Goal: Task Accomplishment & Management: Use online tool/utility

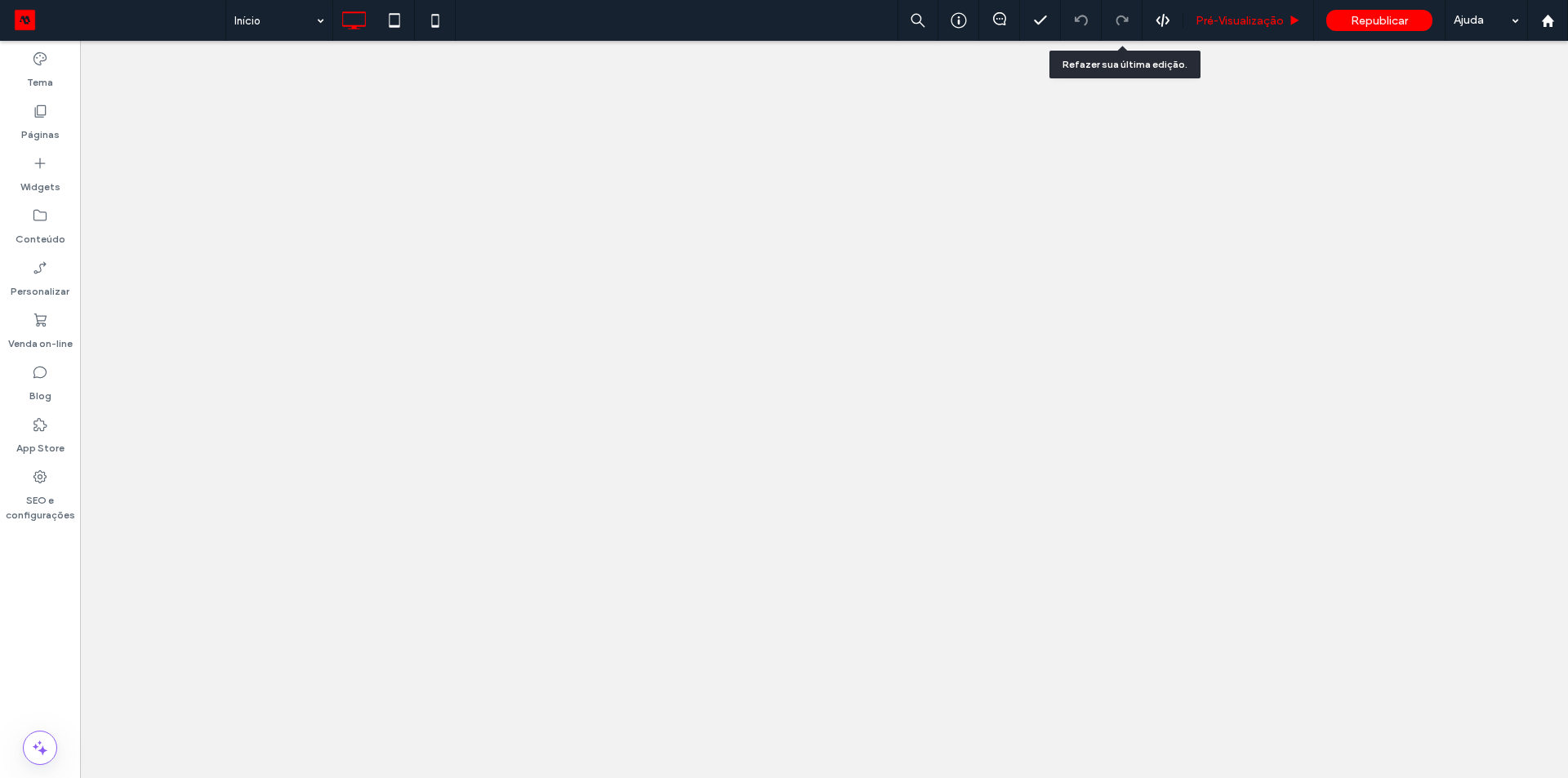
click at [1230, 15] on span "Pré-Visualizaçāo" at bounding box center [1239, 20] width 88 height 14
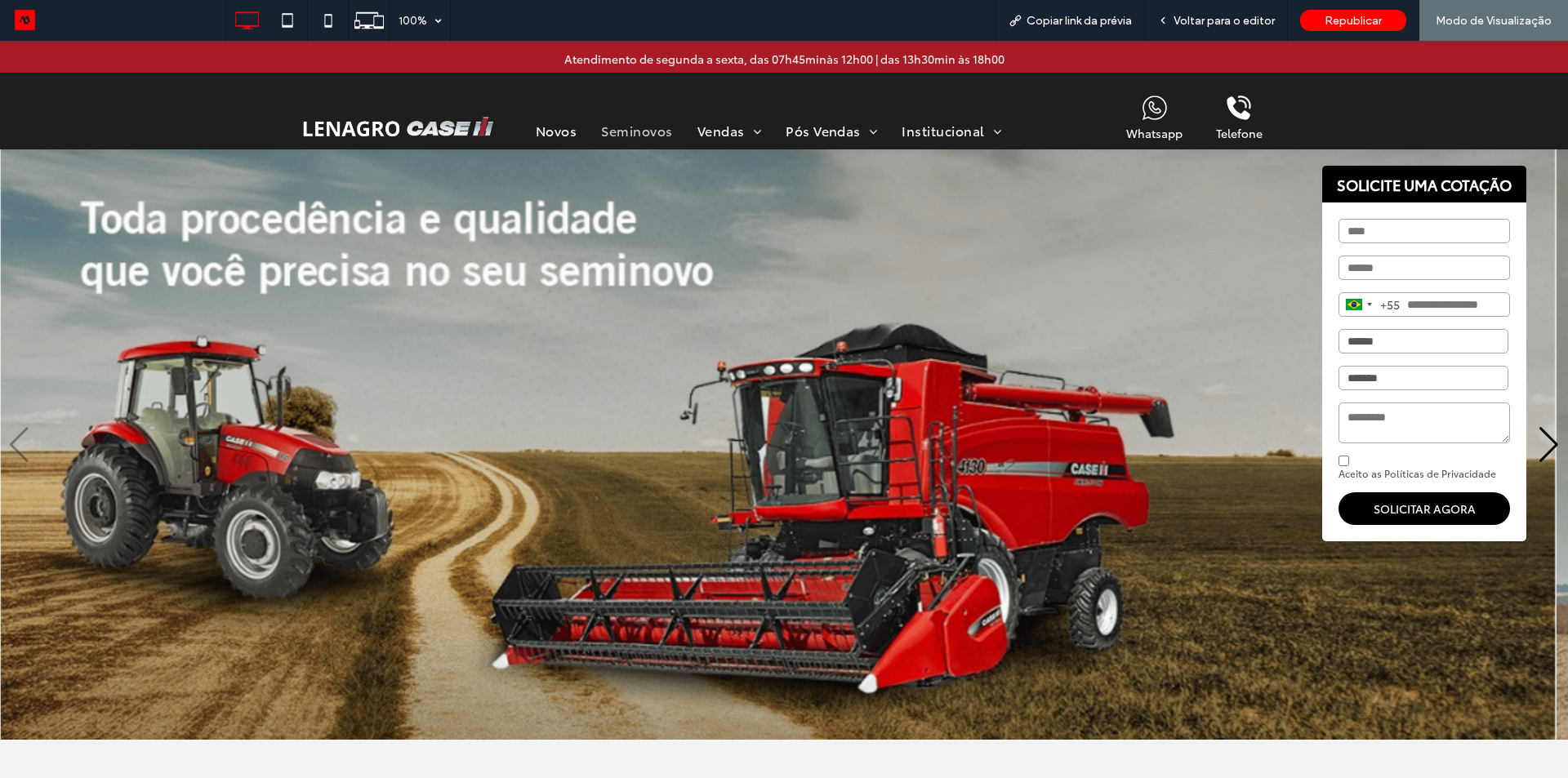
click at [606, 139] on span "Seminovos" at bounding box center [636, 131] width 71 height 19
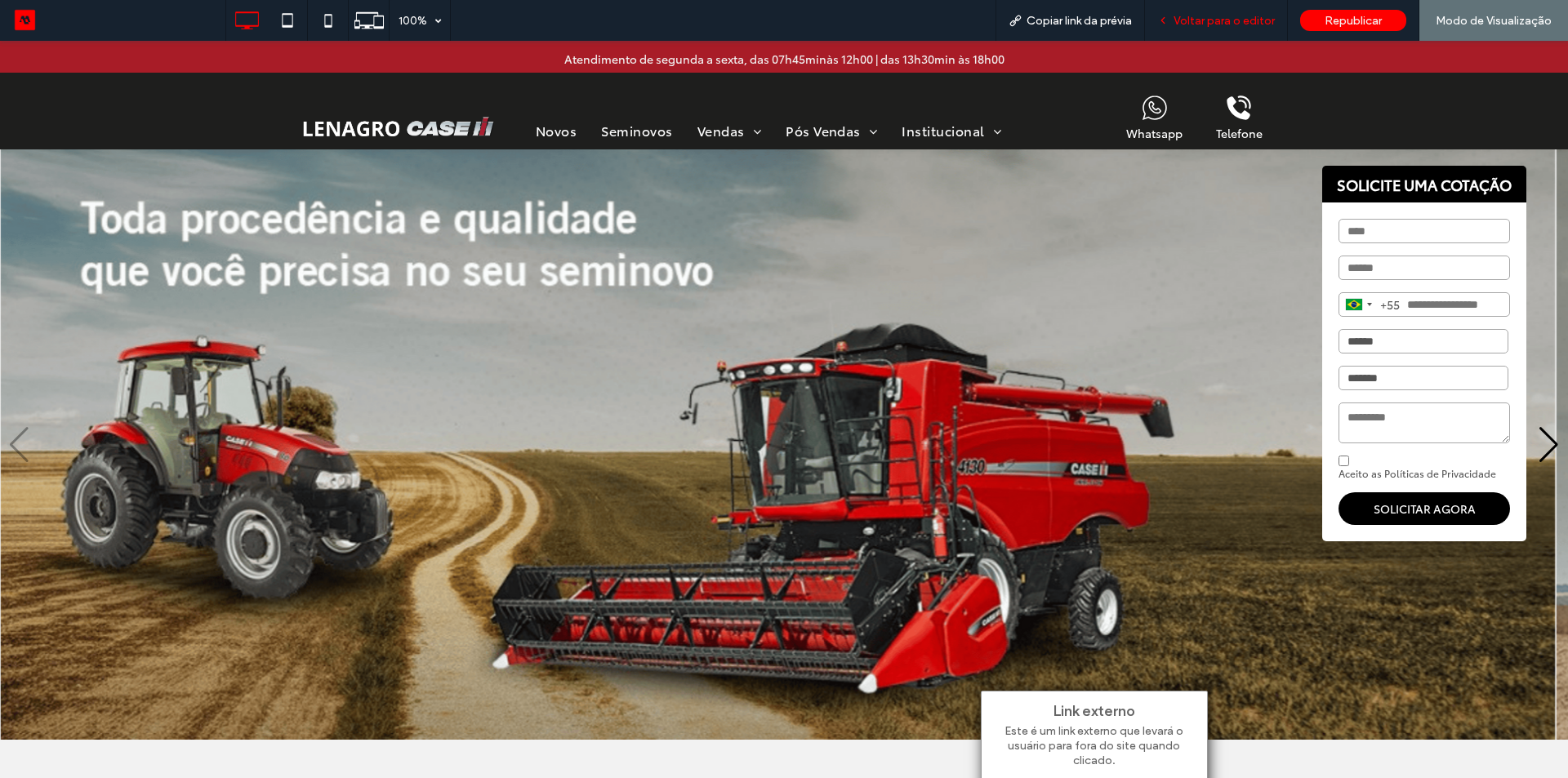
click at [1225, 26] on span "Voltar para o editor" at bounding box center [1224, 20] width 102 height 14
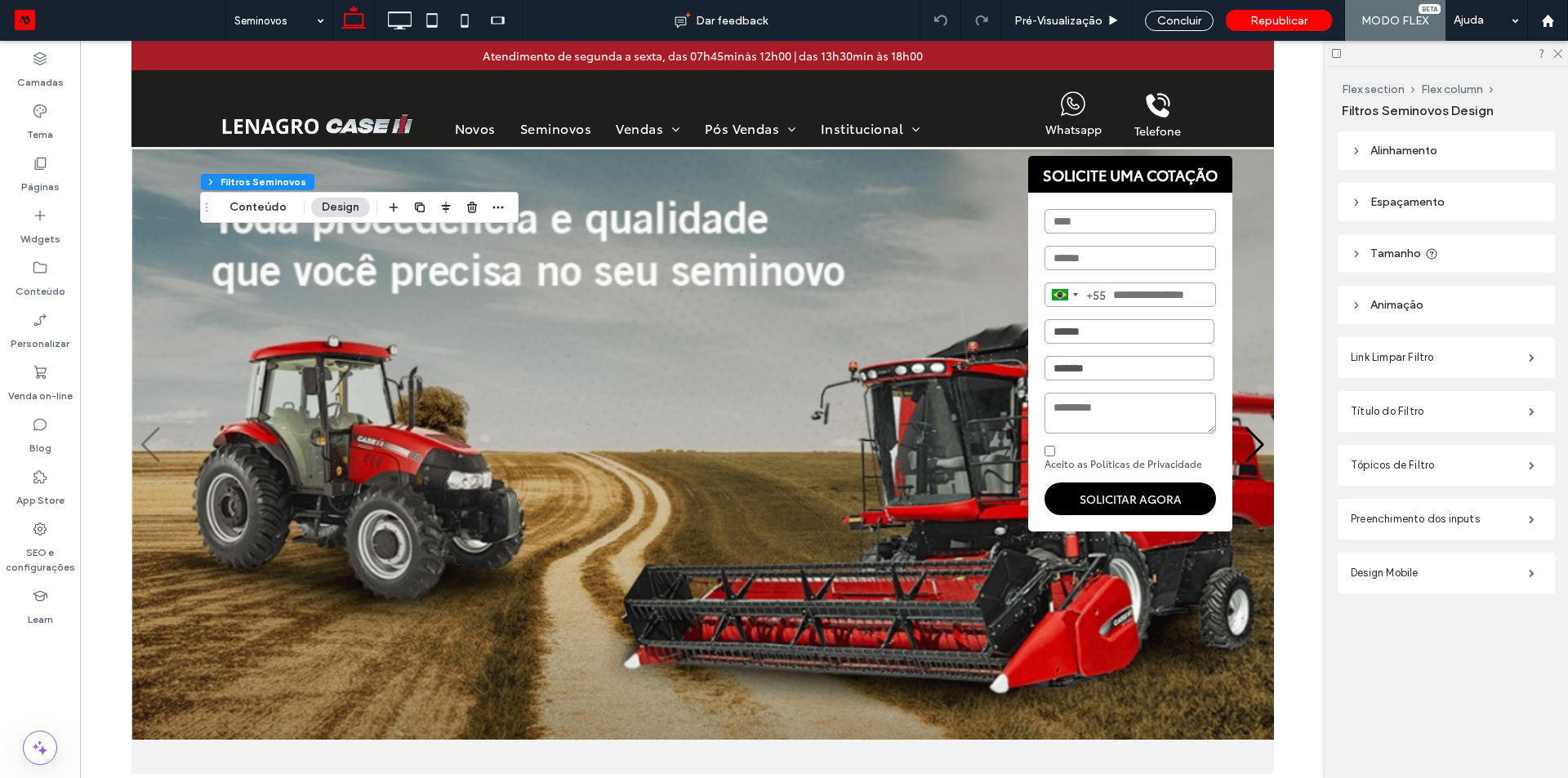
click at [1436, 155] on span "Alinhamento" at bounding box center [1404, 150] width 67 height 14
click at [1457, 187] on icon at bounding box center [1457, 190] width 13 height 13
type input "***"
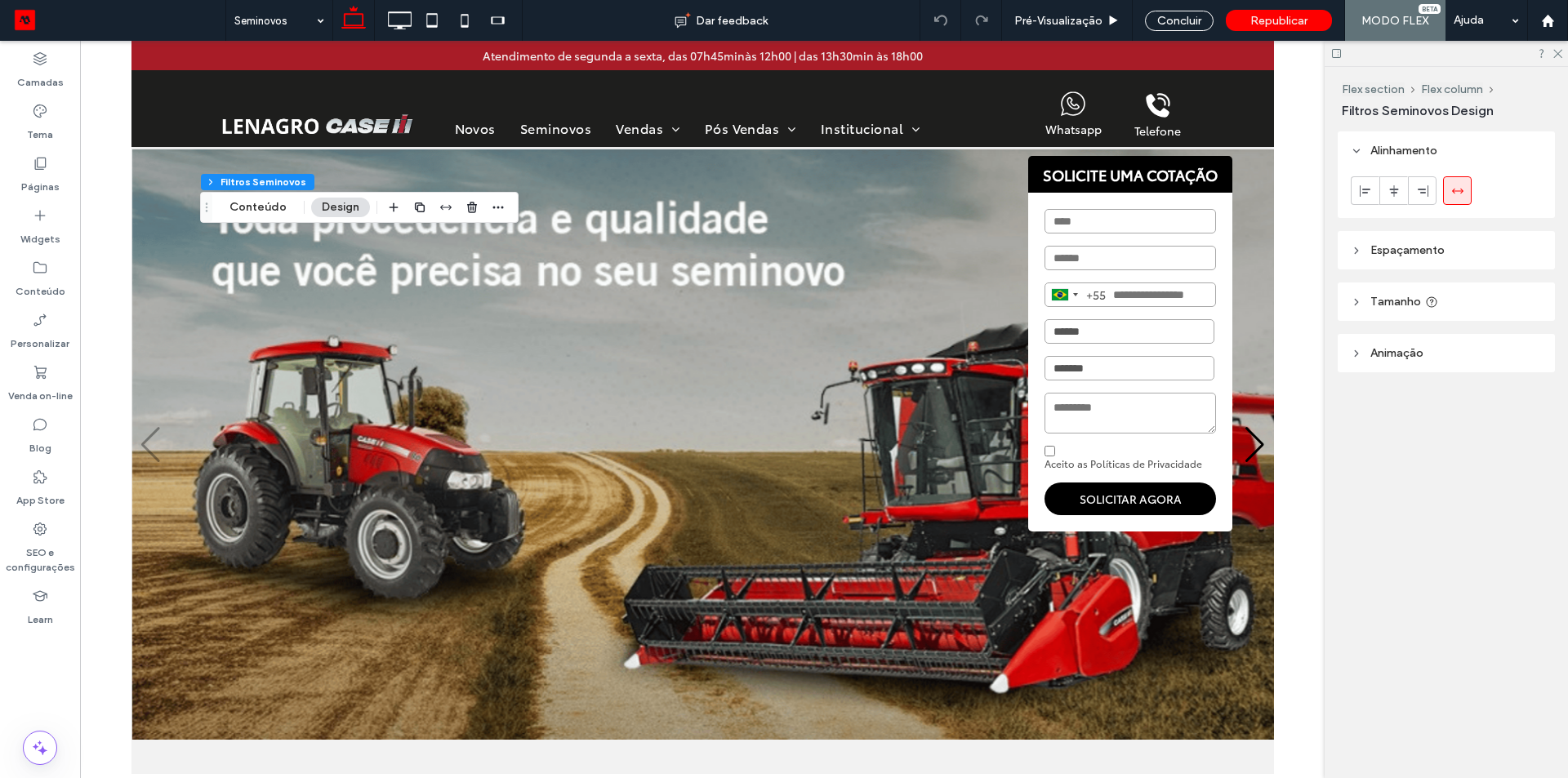
type input "***"
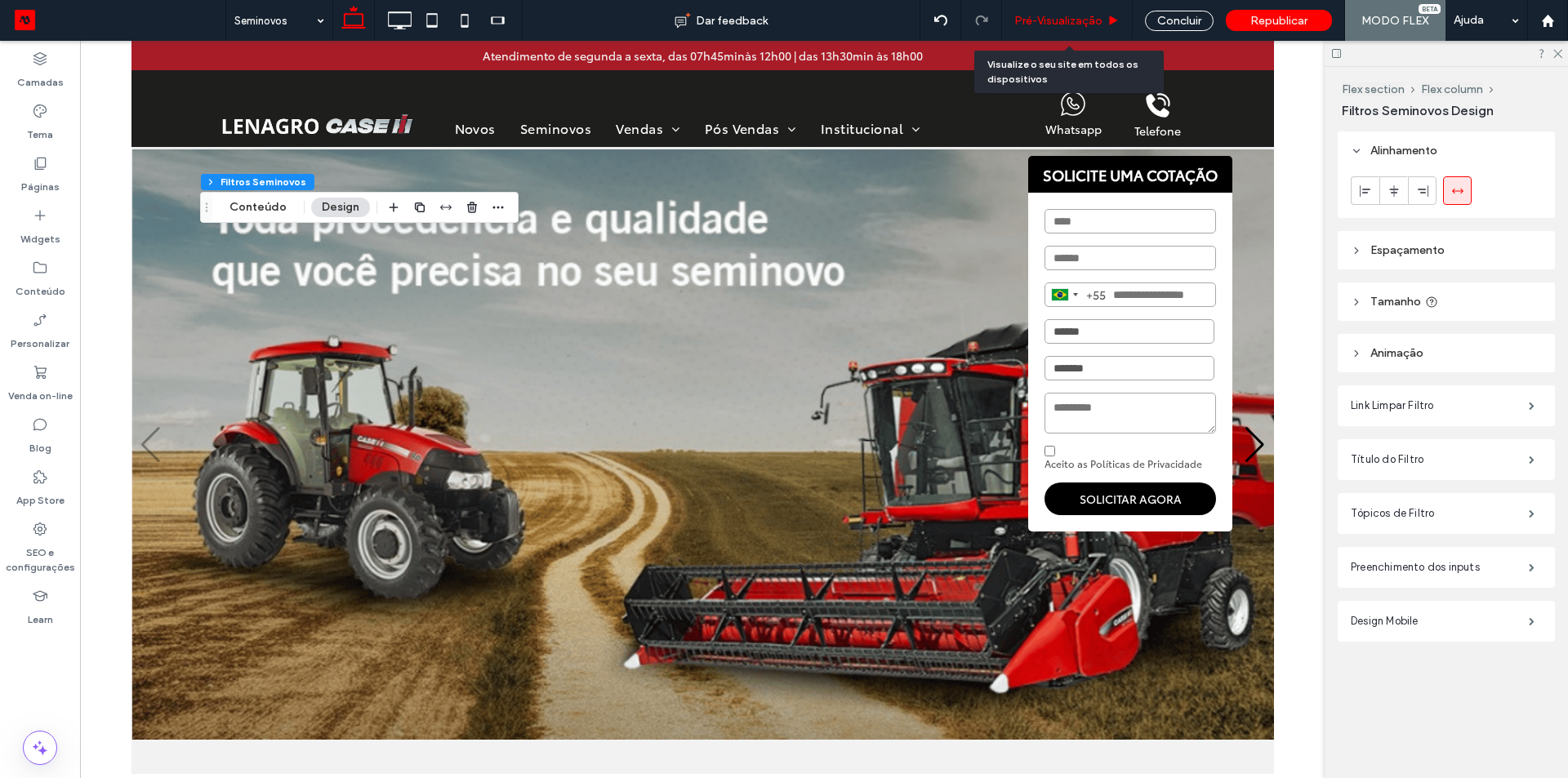
click at [1052, 28] on div "Pré-Visualizaçāo" at bounding box center [1067, 20] width 131 height 41
click at [1062, 20] on span "Pré-Visualizaçāo" at bounding box center [1058, 20] width 88 height 14
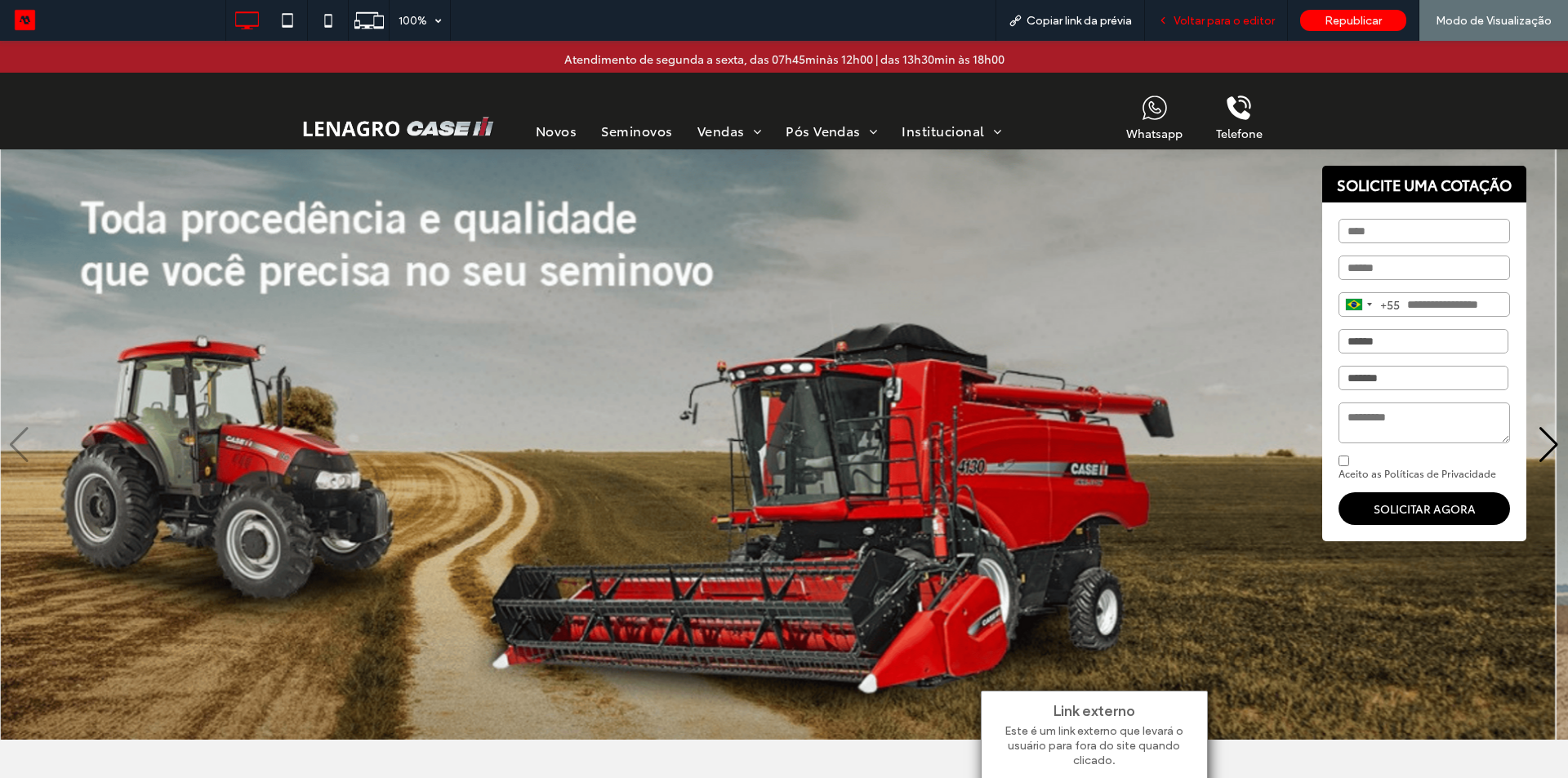
click at [1204, 30] on div "Voltar para o editor" at bounding box center [1216, 20] width 143 height 41
click at [1211, 20] on span "Voltar para o editor" at bounding box center [1224, 20] width 102 height 14
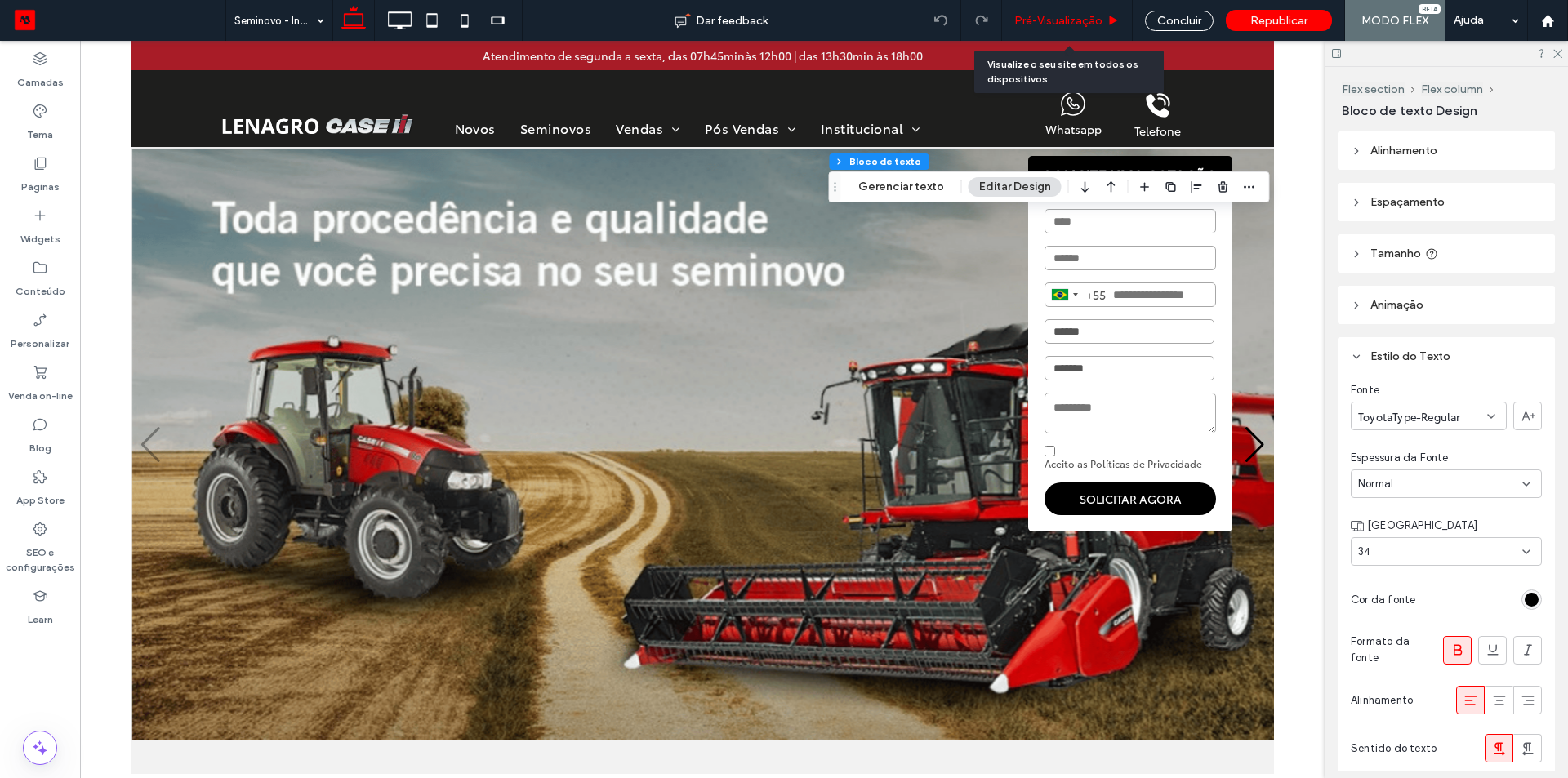
click at [1074, 14] on span "Pré-Visualizaçāo" at bounding box center [1058, 20] width 88 height 14
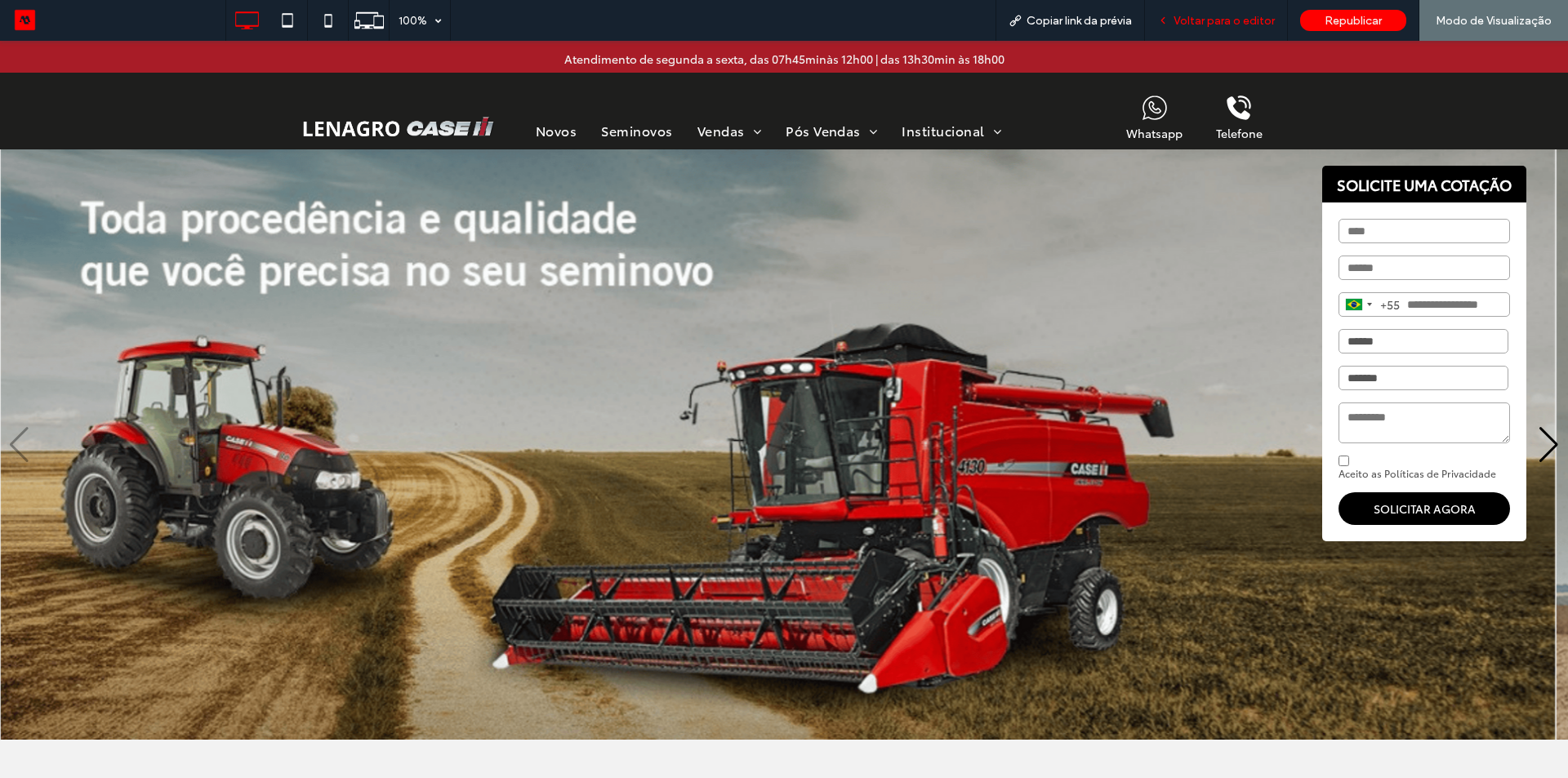
click at [1226, 27] on span "Voltar para o editor" at bounding box center [1224, 20] width 102 height 14
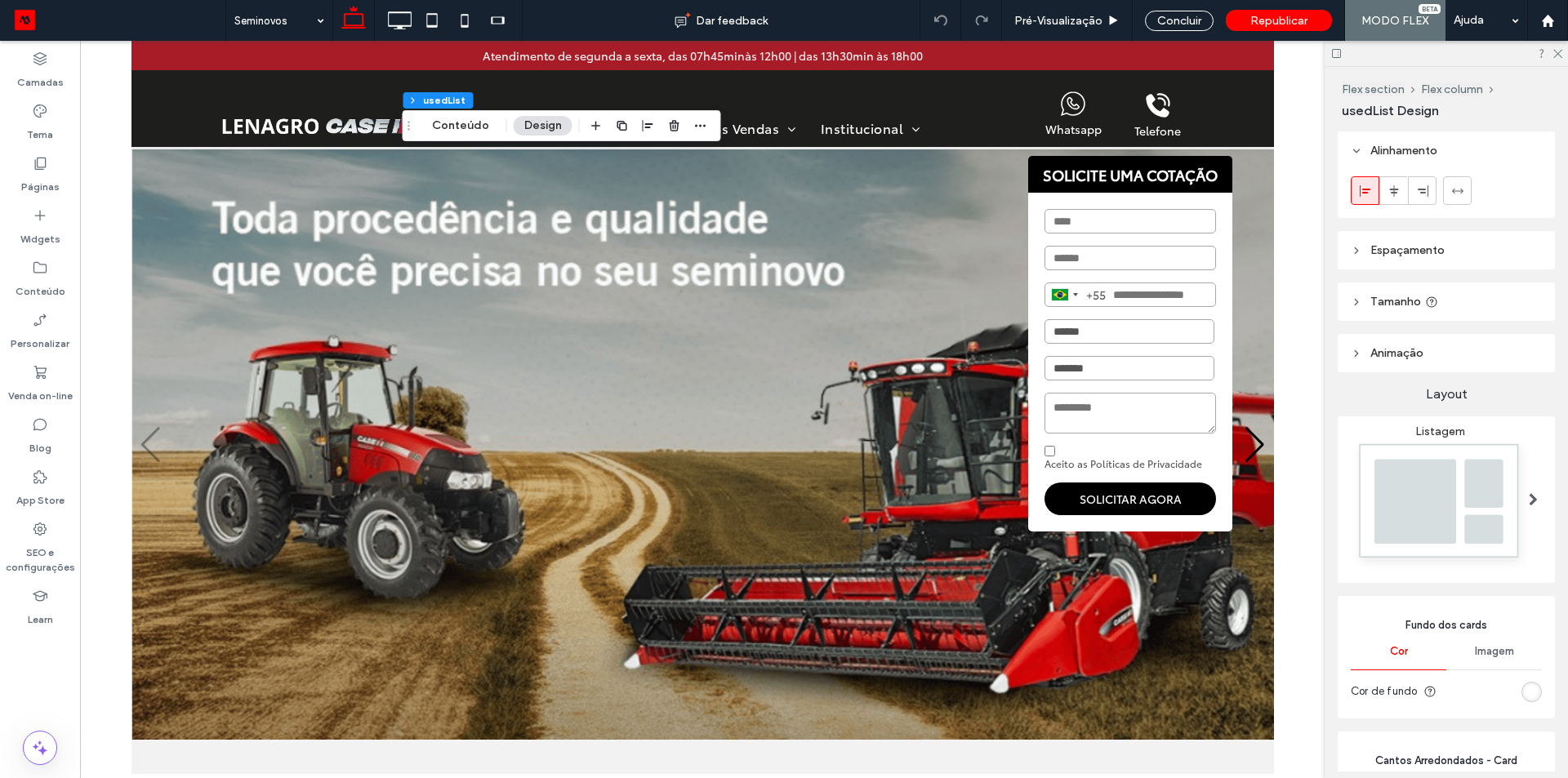
type input "*"
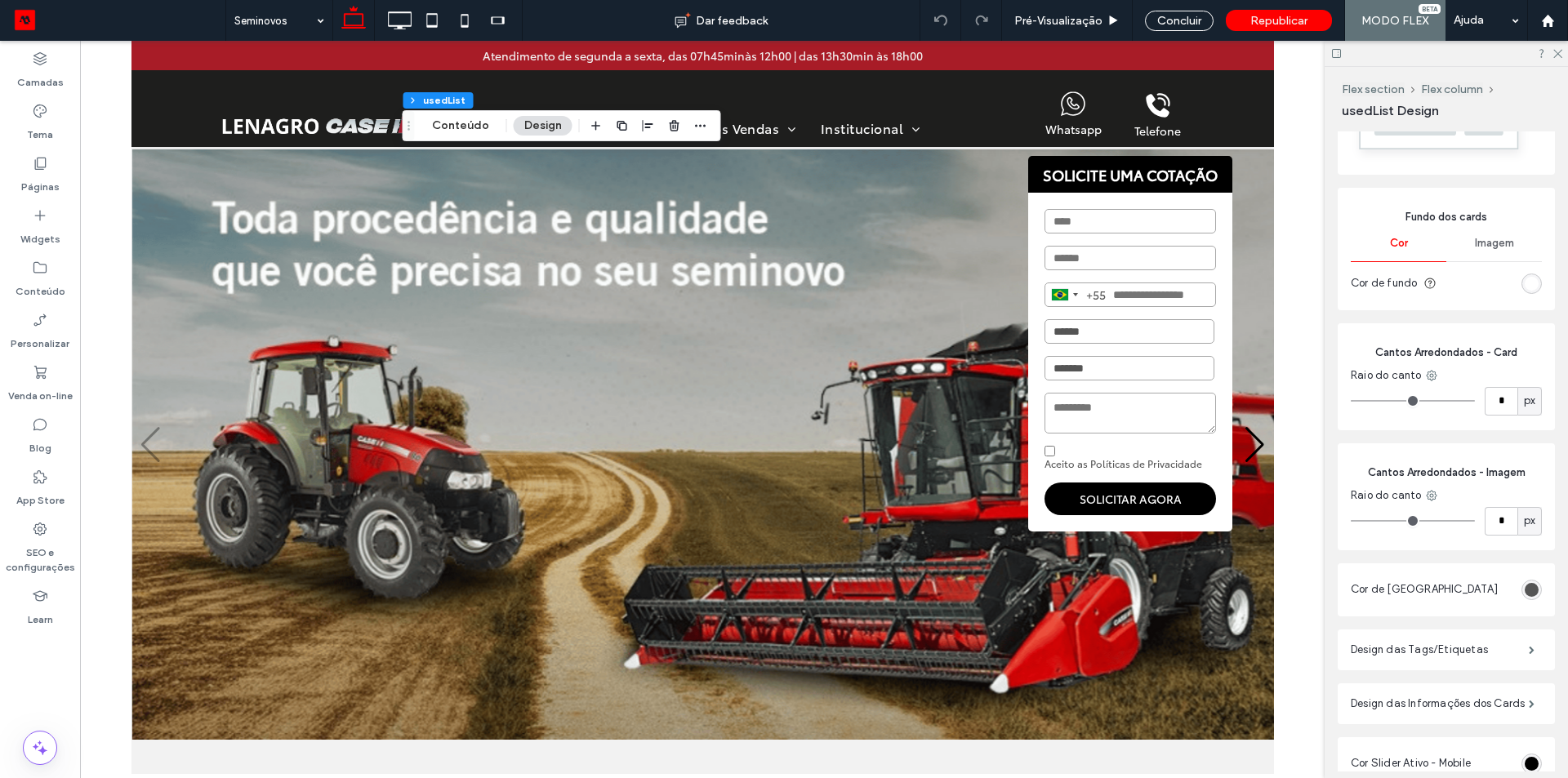
scroll to position [495, 0]
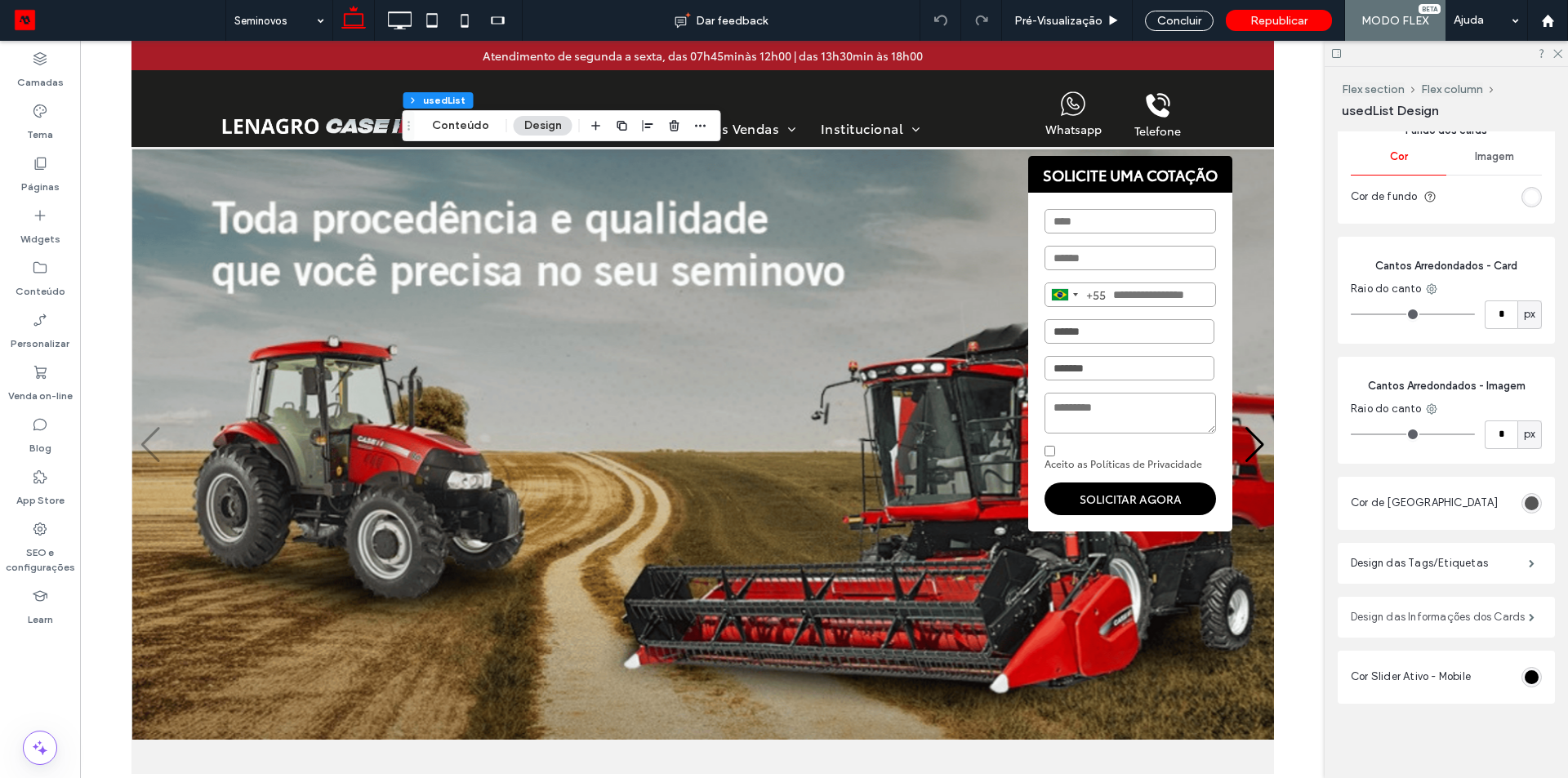
click at [1447, 620] on label "Design das Informações dos Cards" at bounding box center [1440, 617] width 178 height 32
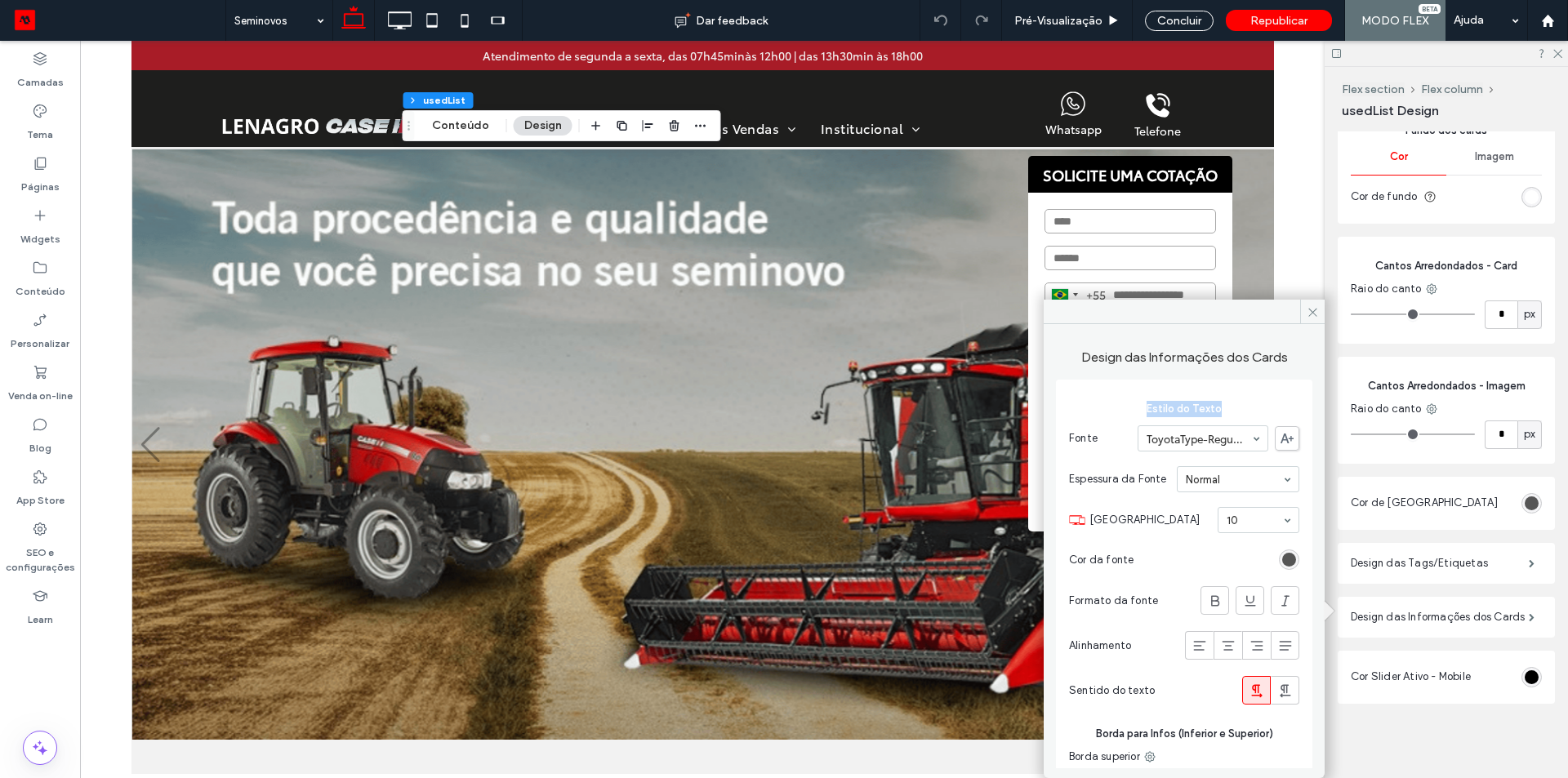
drag, startPoint x: 1153, startPoint y: 406, endPoint x: 1244, endPoint y: 405, distance: 91.0
click at [1244, 405] on span "Estilo do Texto" at bounding box center [1185, 409] width 231 height 16
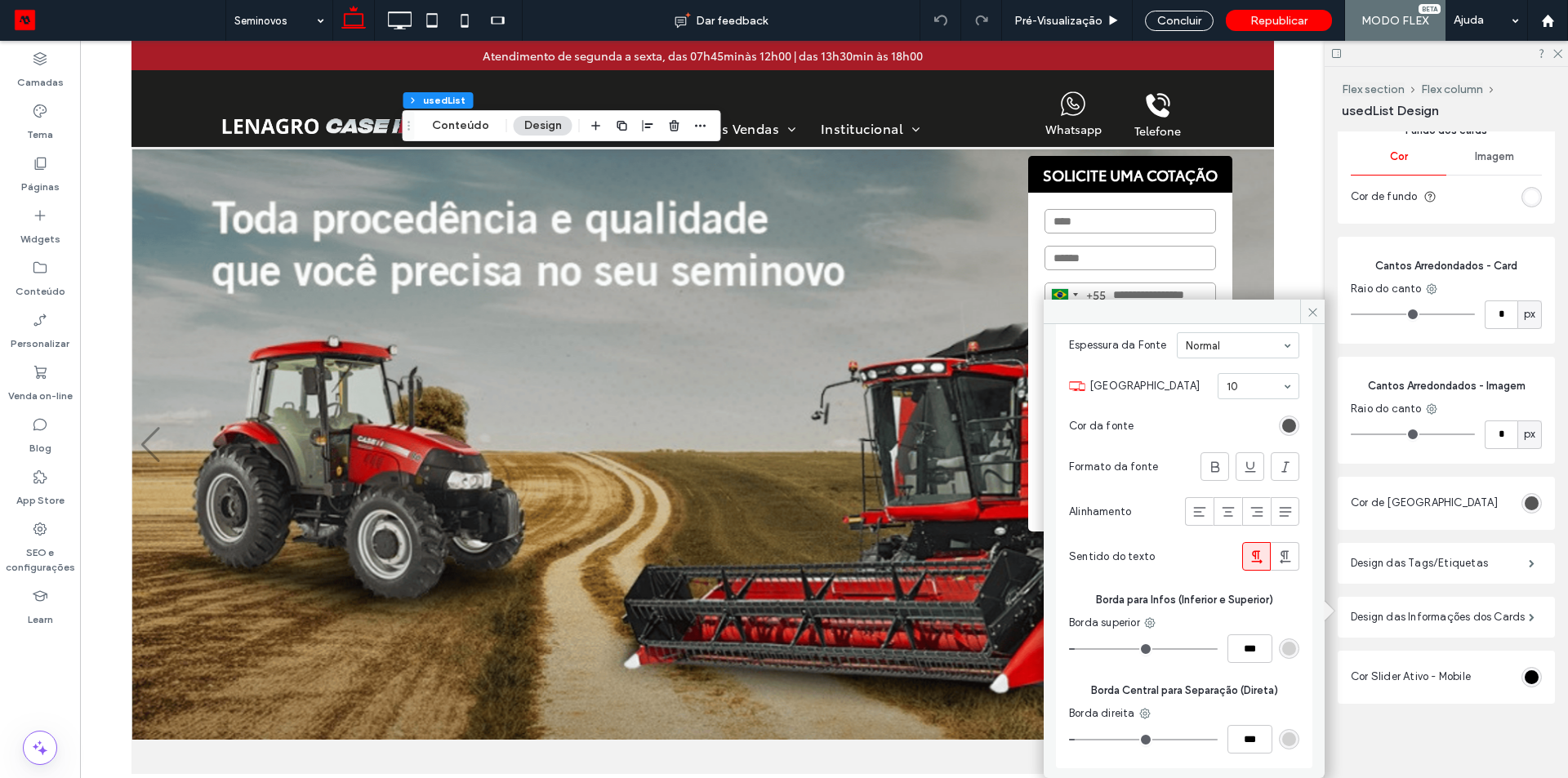
scroll to position [52, 0]
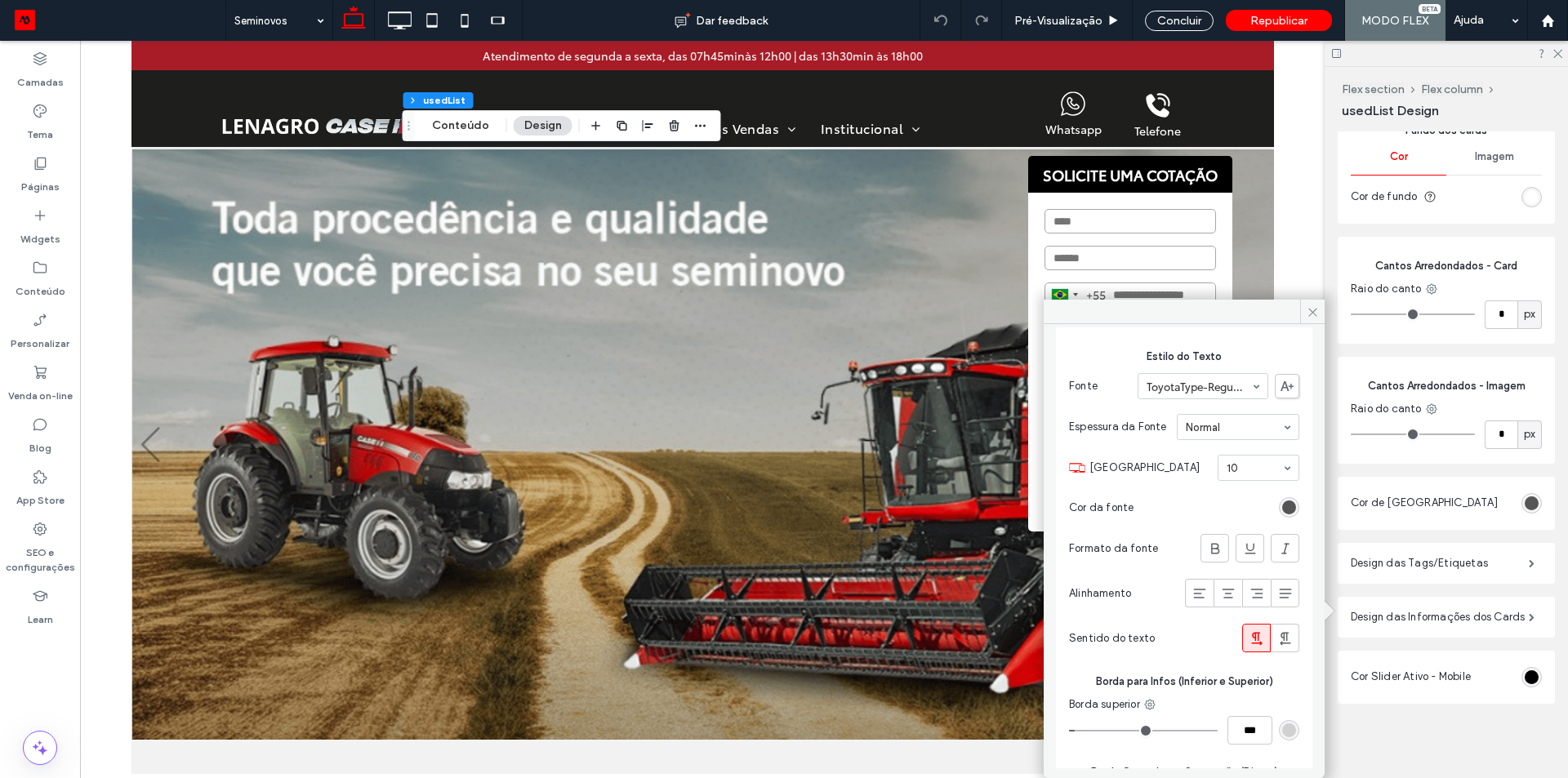
click at [1282, 514] on div "rgb(85, 85, 85)" at bounding box center [1289, 507] width 14 height 14
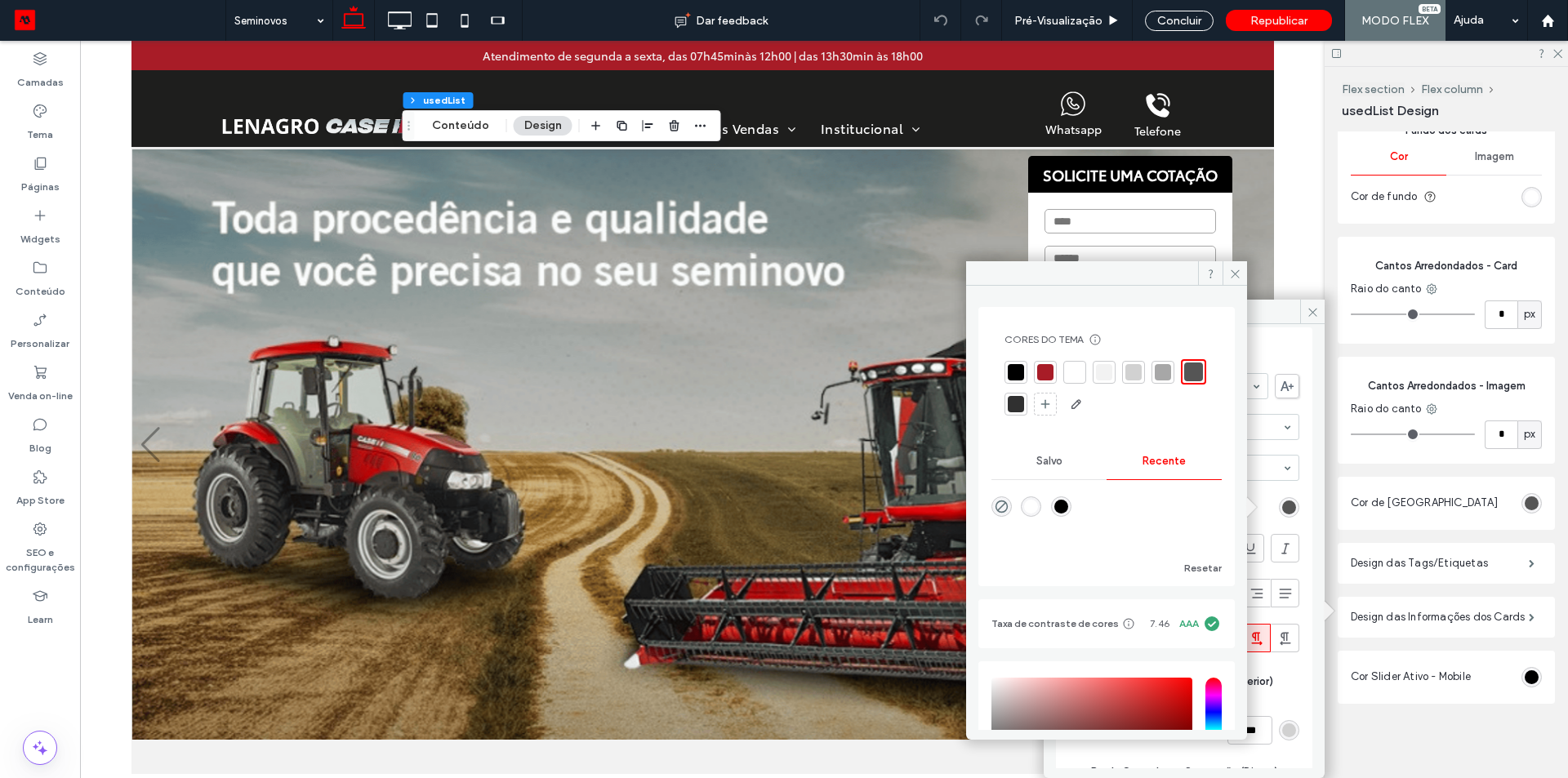
click at [1044, 366] on div at bounding box center [1045, 372] width 16 height 16
click at [1187, 381] on div at bounding box center [1195, 372] width 16 height 16
click at [1242, 269] on span at bounding box center [1235, 273] width 25 height 25
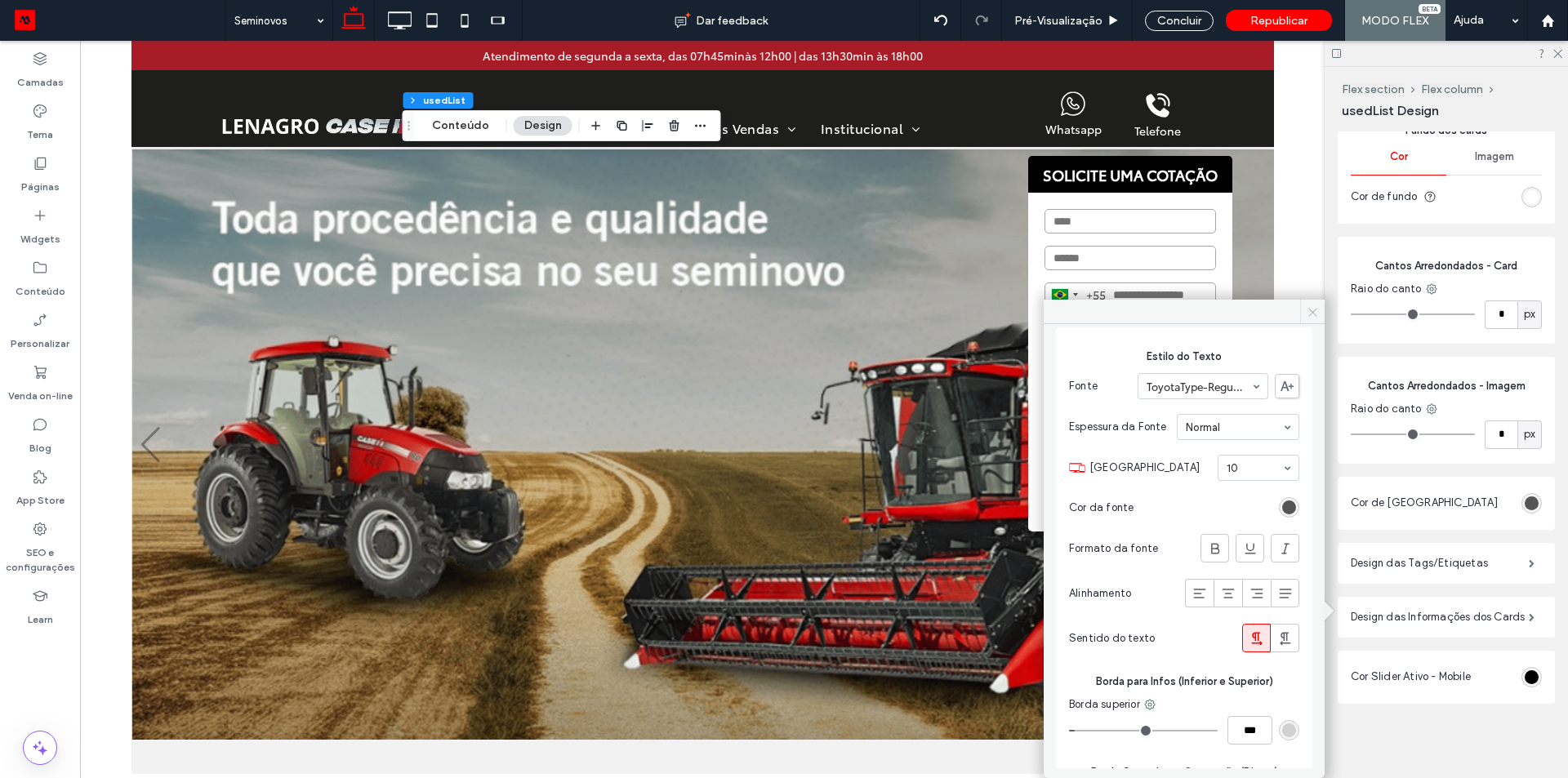
click at [1308, 311] on icon at bounding box center [1313, 313] width 12 height 12
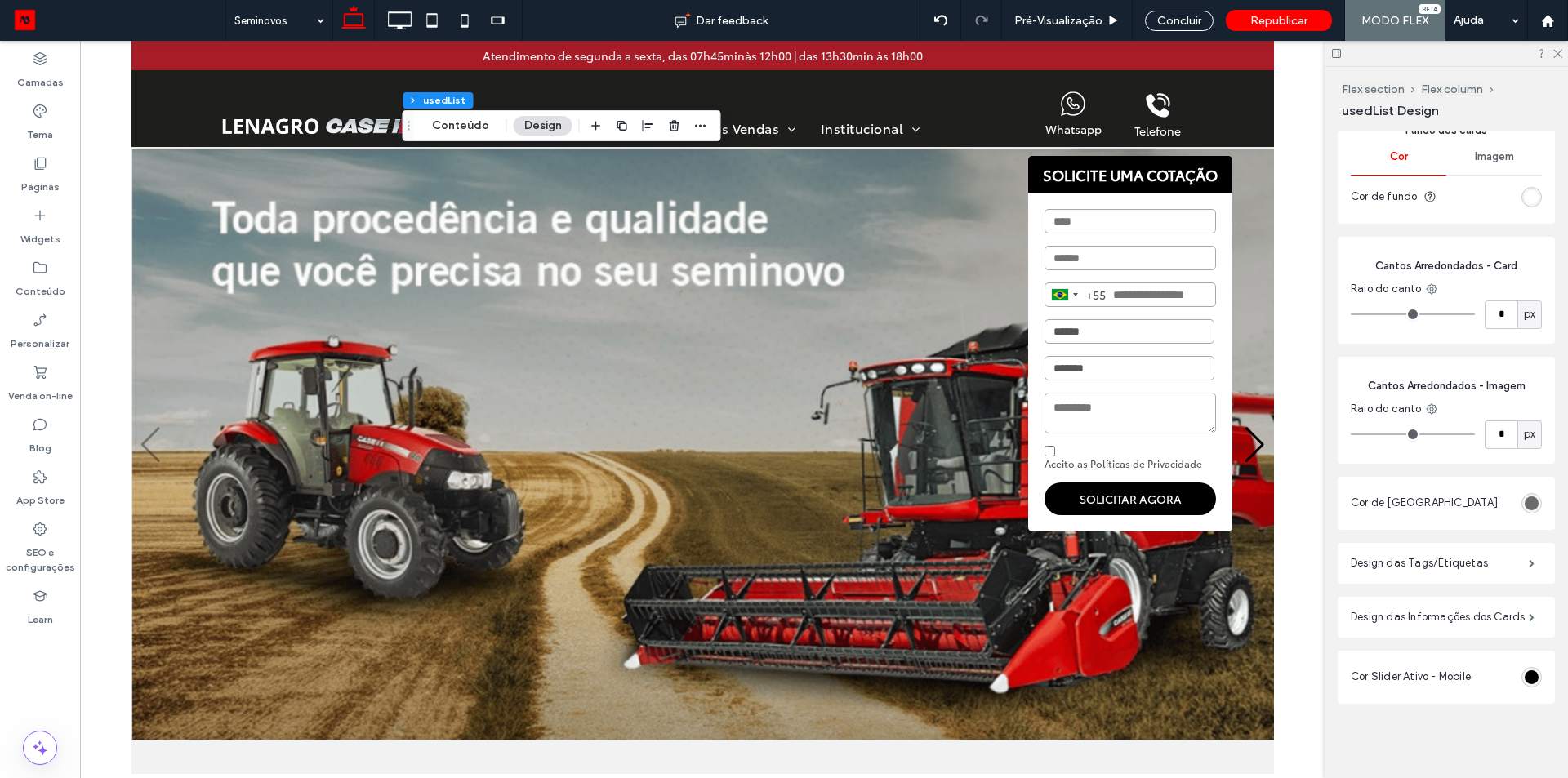
click at [1529, 498] on div "rgb(85, 85, 85)" at bounding box center [1531, 503] width 14 height 14
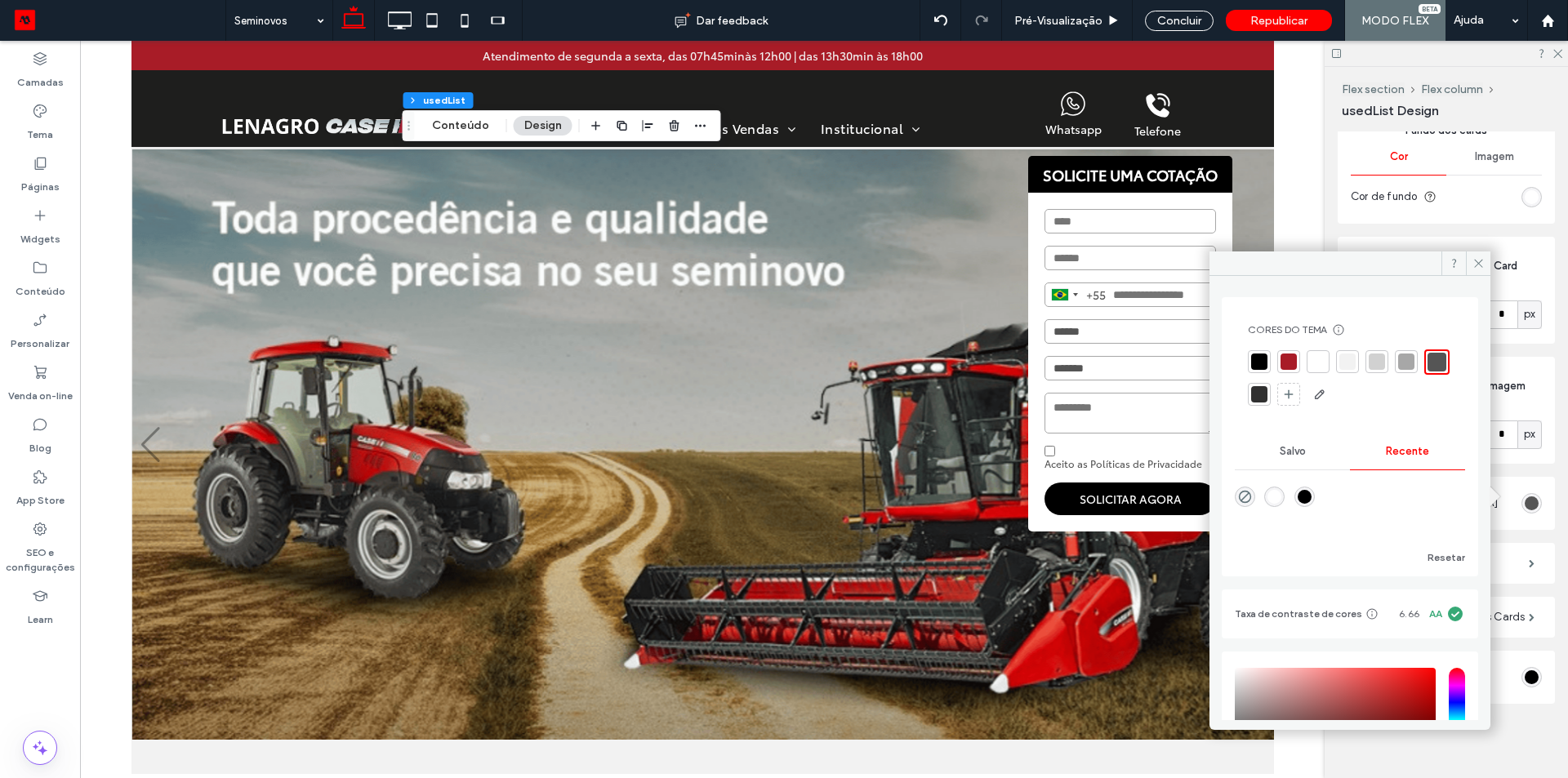
click at [1282, 360] on div at bounding box center [1289, 361] width 16 height 16
click at [1431, 370] on div at bounding box center [1438, 361] width 16 height 16
click at [1476, 260] on icon at bounding box center [1478, 263] width 12 height 12
